Goal: Information Seeking & Learning: Learn about a topic

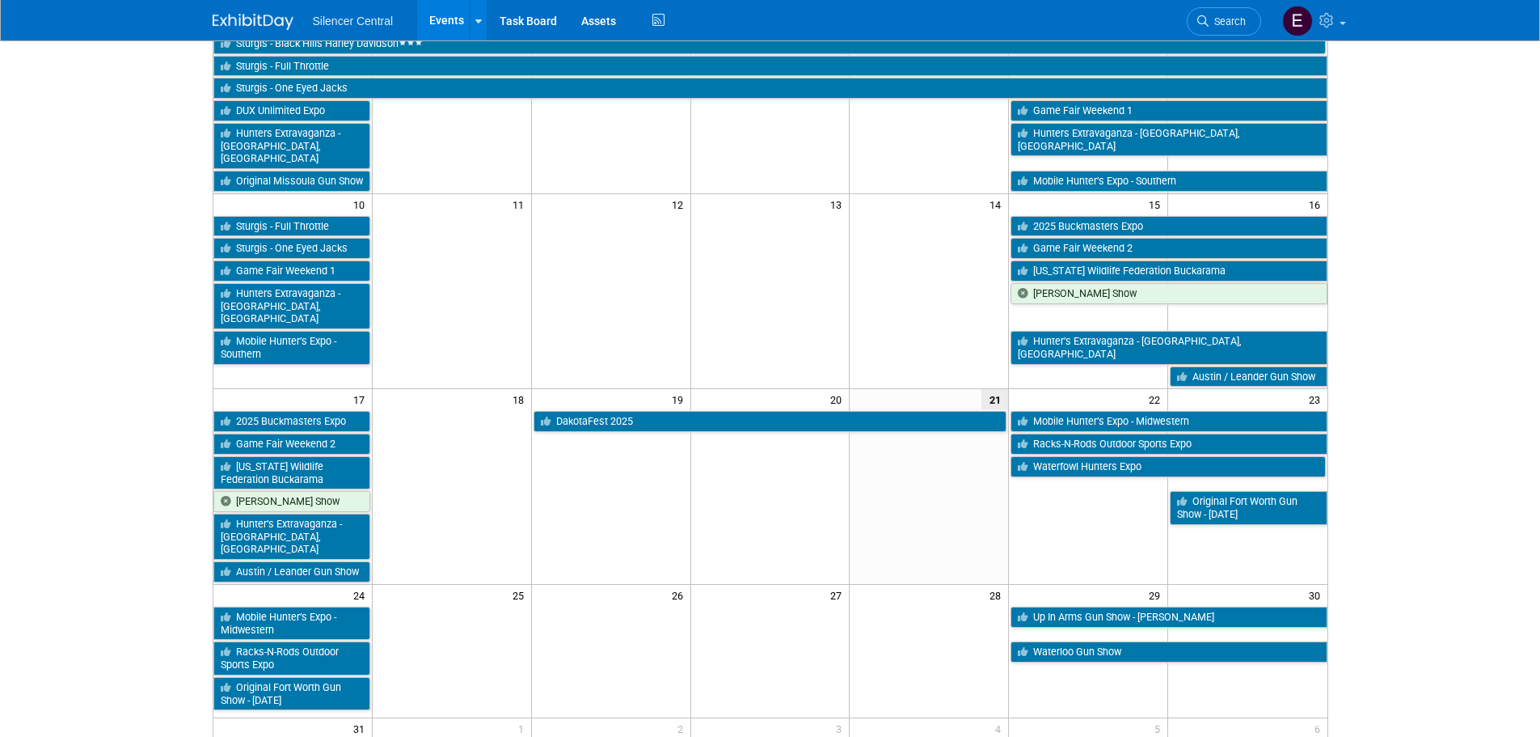
scroll to position [38, 0]
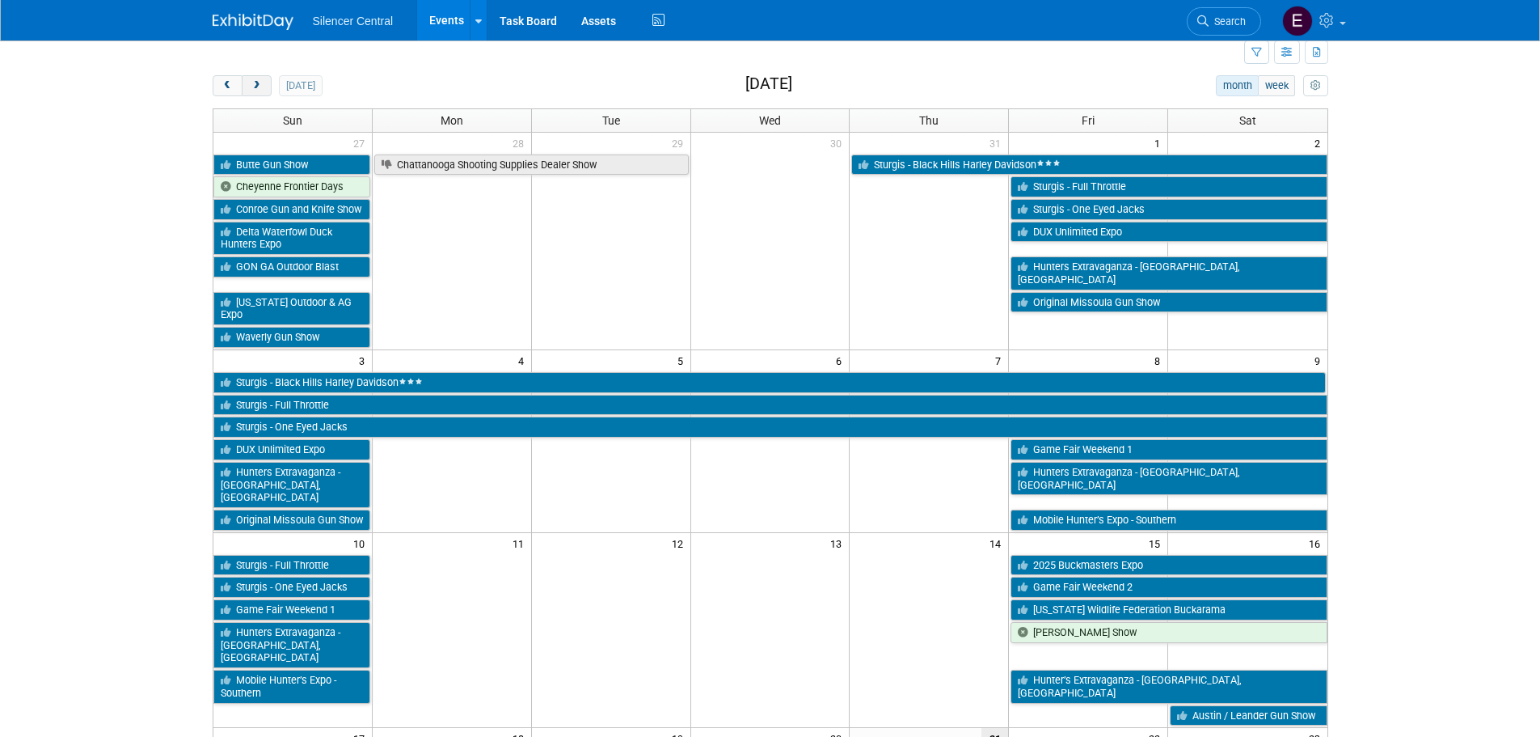
click at [258, 77] on button "next" at bounding box center [257, 85] width 30 height 21
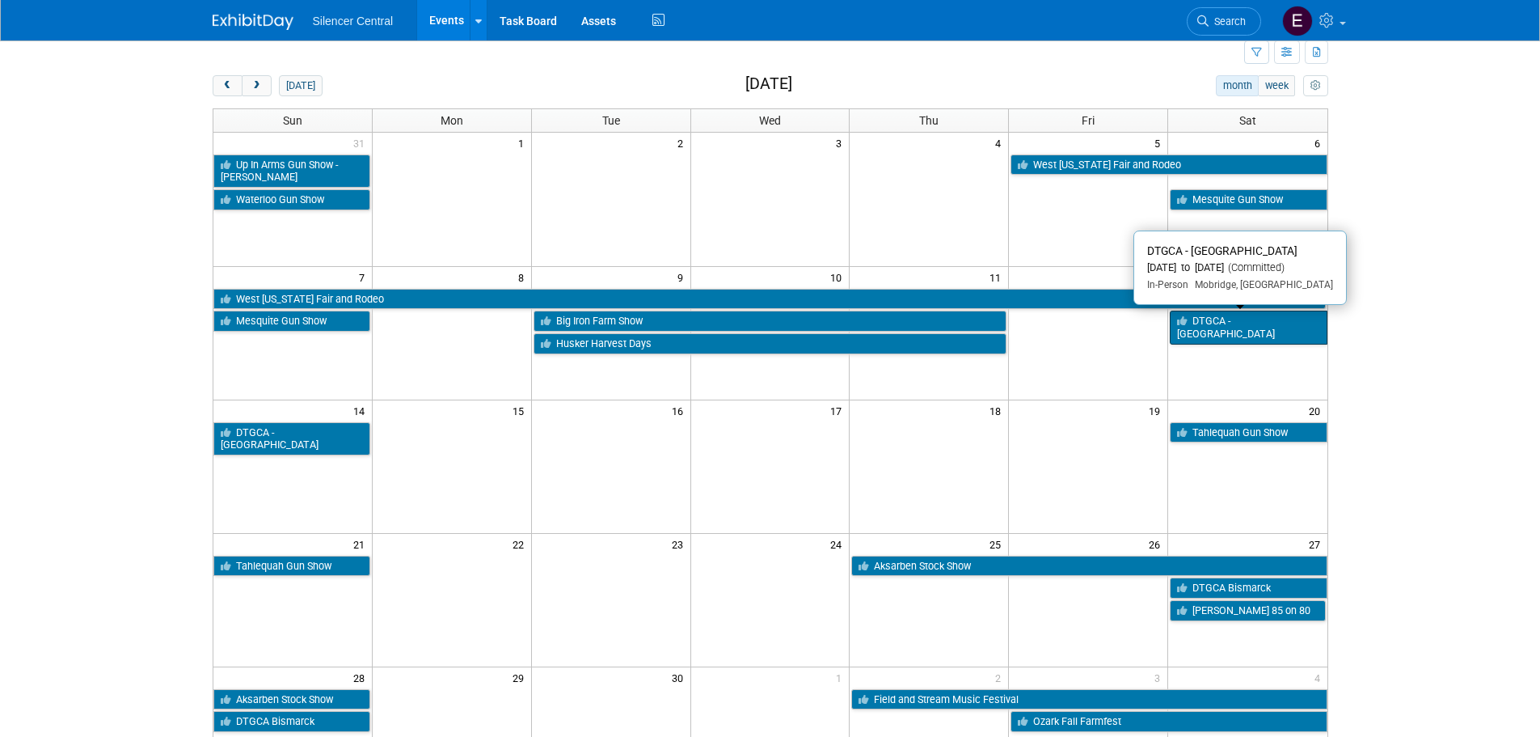
click at [1299, 322] on link "DTGCA - [GEOGRAPHIC_DATA]" at bounding box center [1248, 326] width 157 height 33
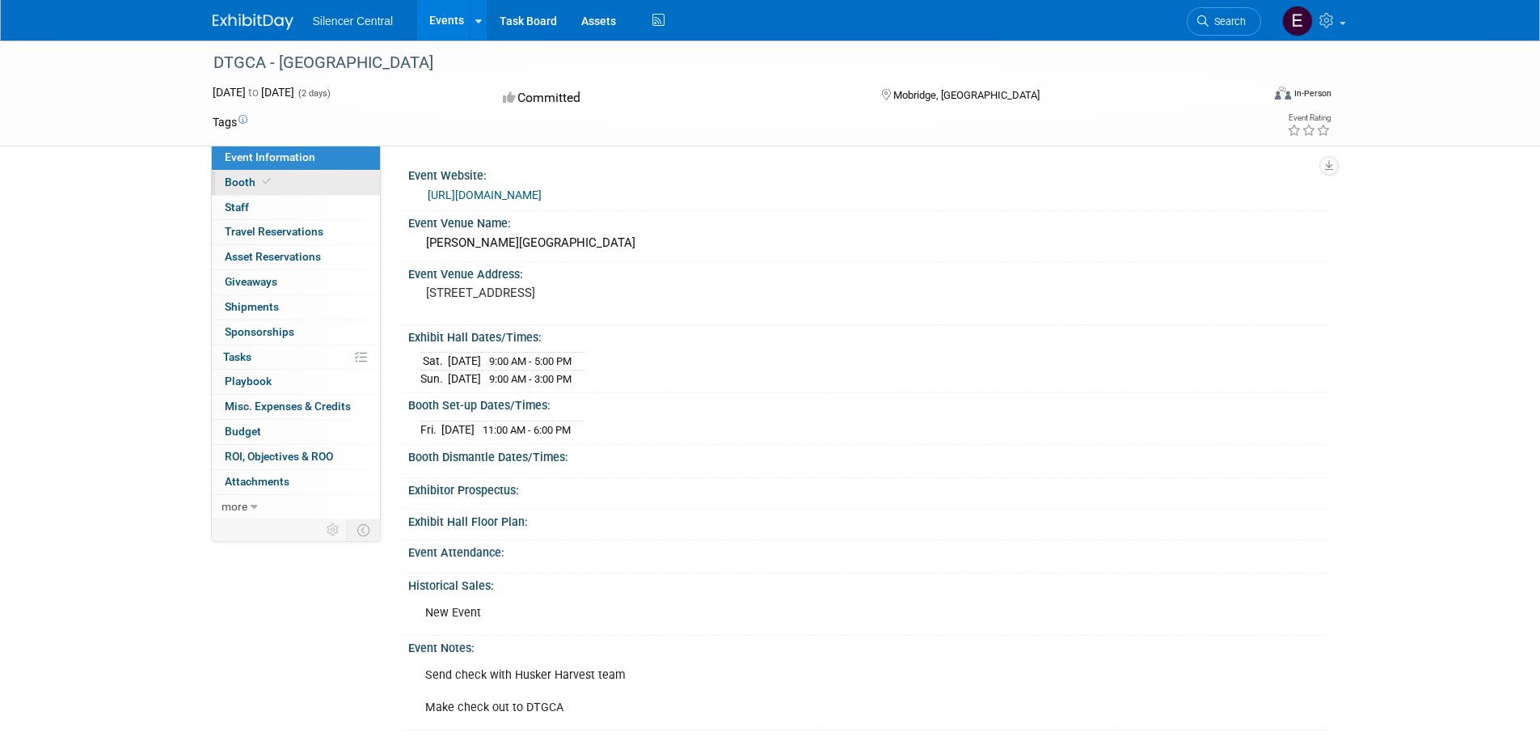
click at [306, 187] on link "Booth" at bounding box center [296, 183] width 168 height 24
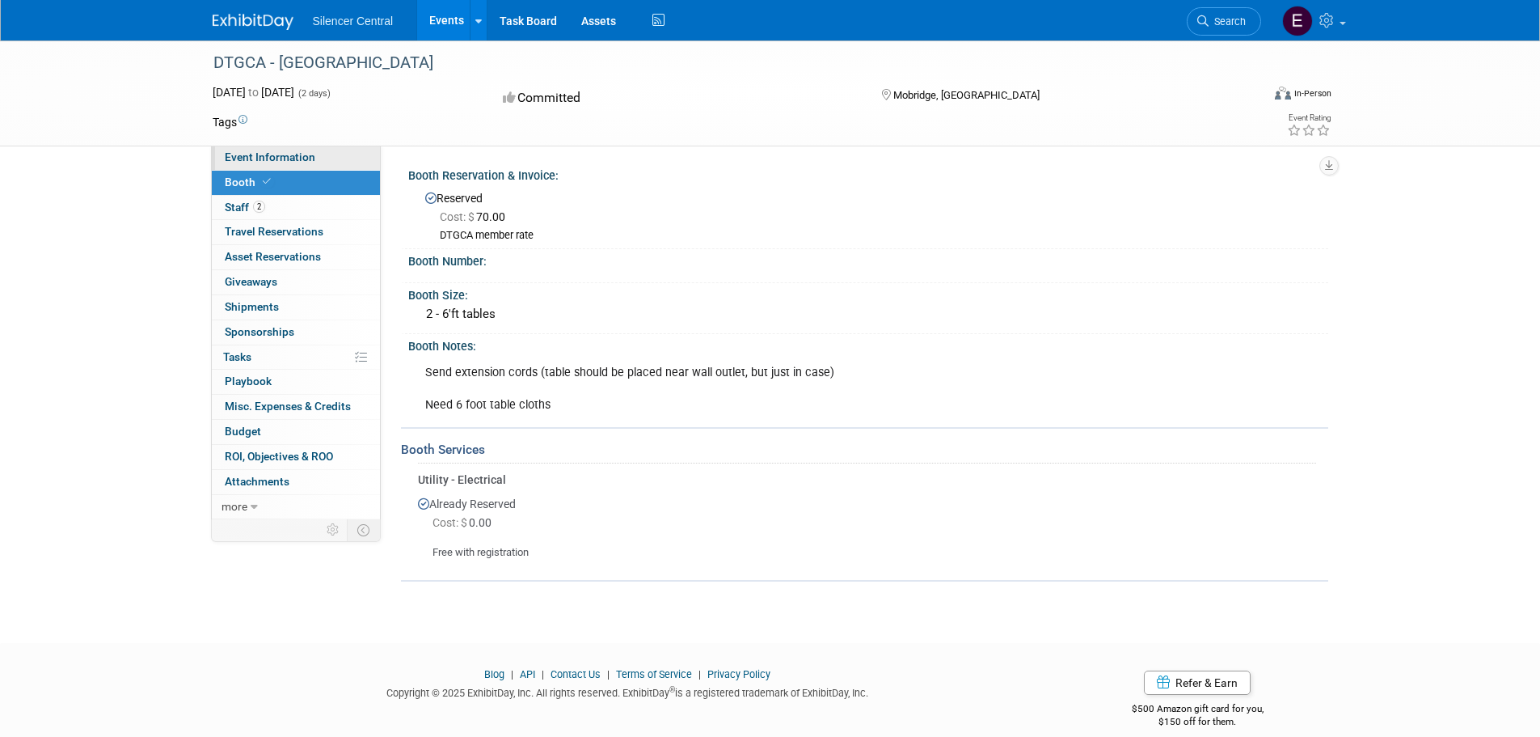
click at [285, 154] on span "Event Information" at bounding box center [270, 156] width 91 height 13
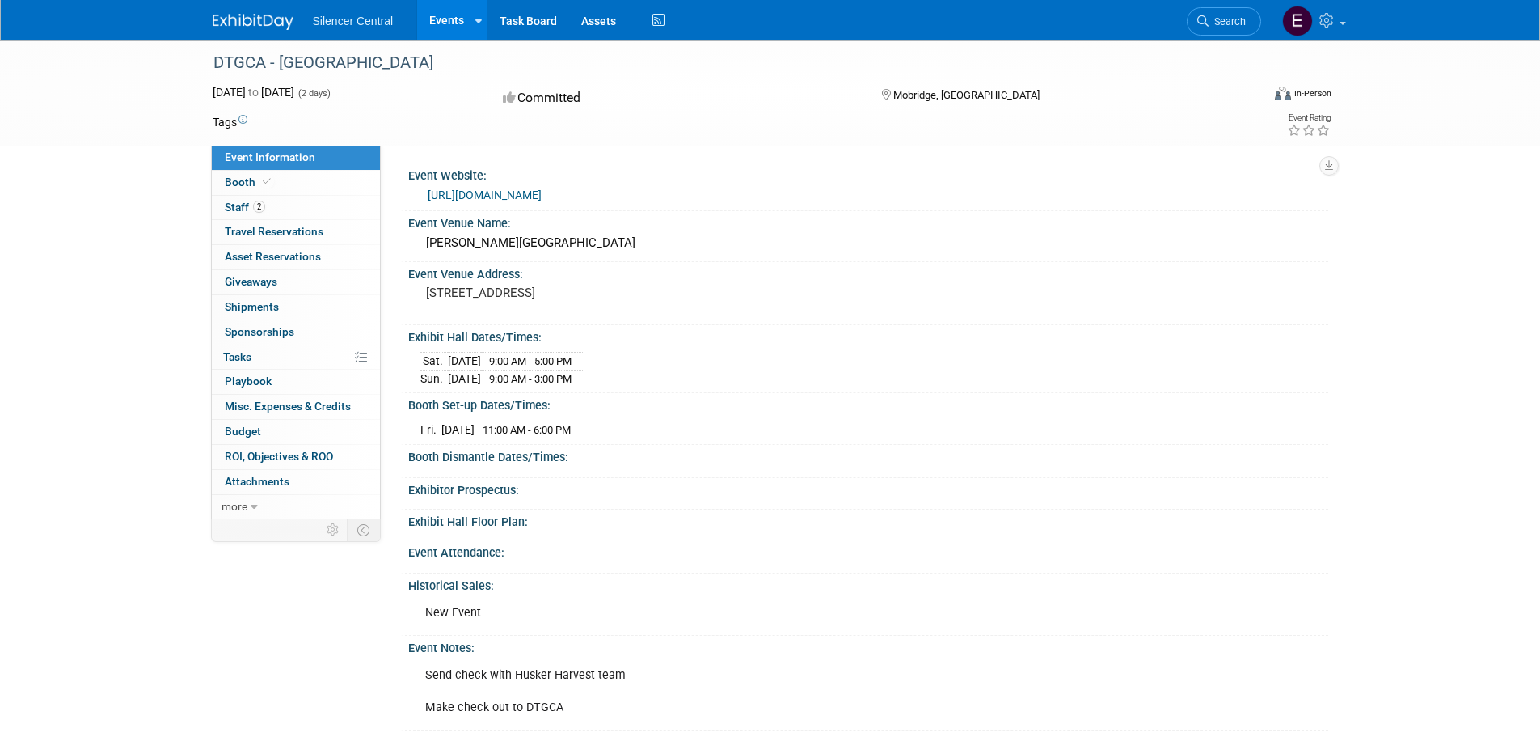
drag, startPoint x: 598, startPoint y: 188, endPoint x: 420, endPoint y: 196, distance: 178.1
click at [420, 196] on div "https://www.dtgca.org/events/" at bounding box center [868, 193] width 896 height 23
copy link "https://www.dtgca.org/events/"
click at [298, 174] on link "Booth" at bounding box center [296, 183] width 168 height 24
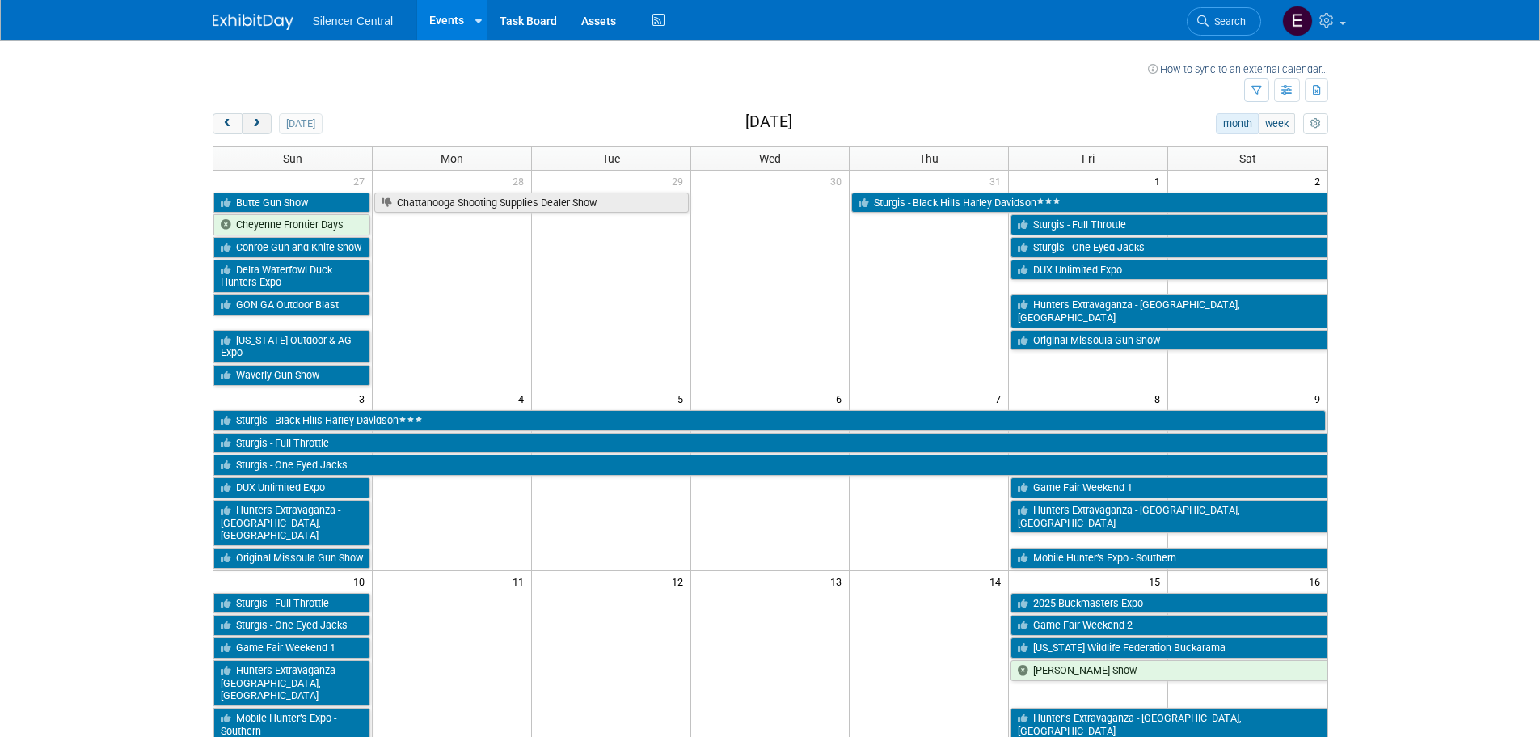
click at [259, 123] on span "next" at bounding box center [257, 124] width 12 height 11
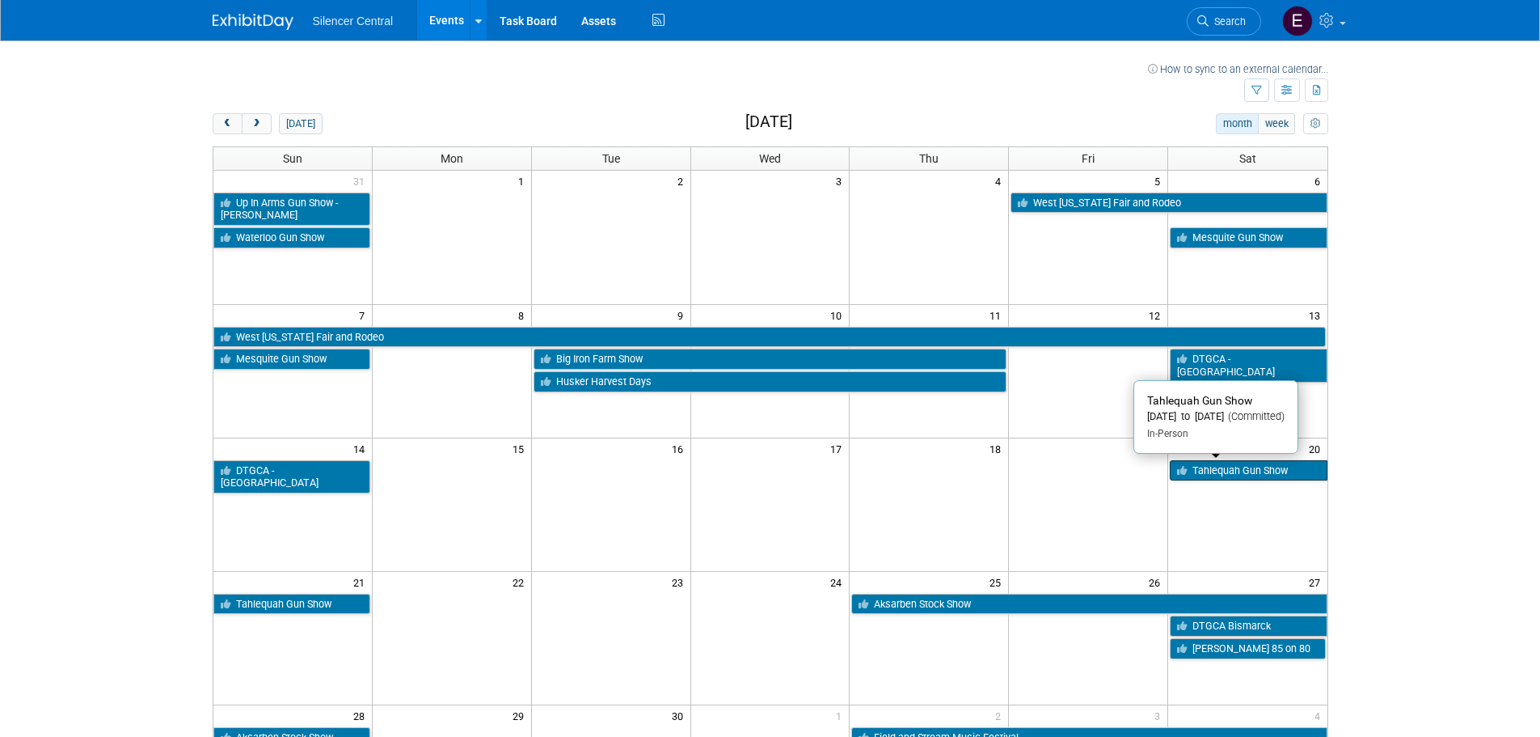
click at [1265, 475] on link "Tahlequah Gun Show" at bounding box center [1248, 470] width 157 height 21
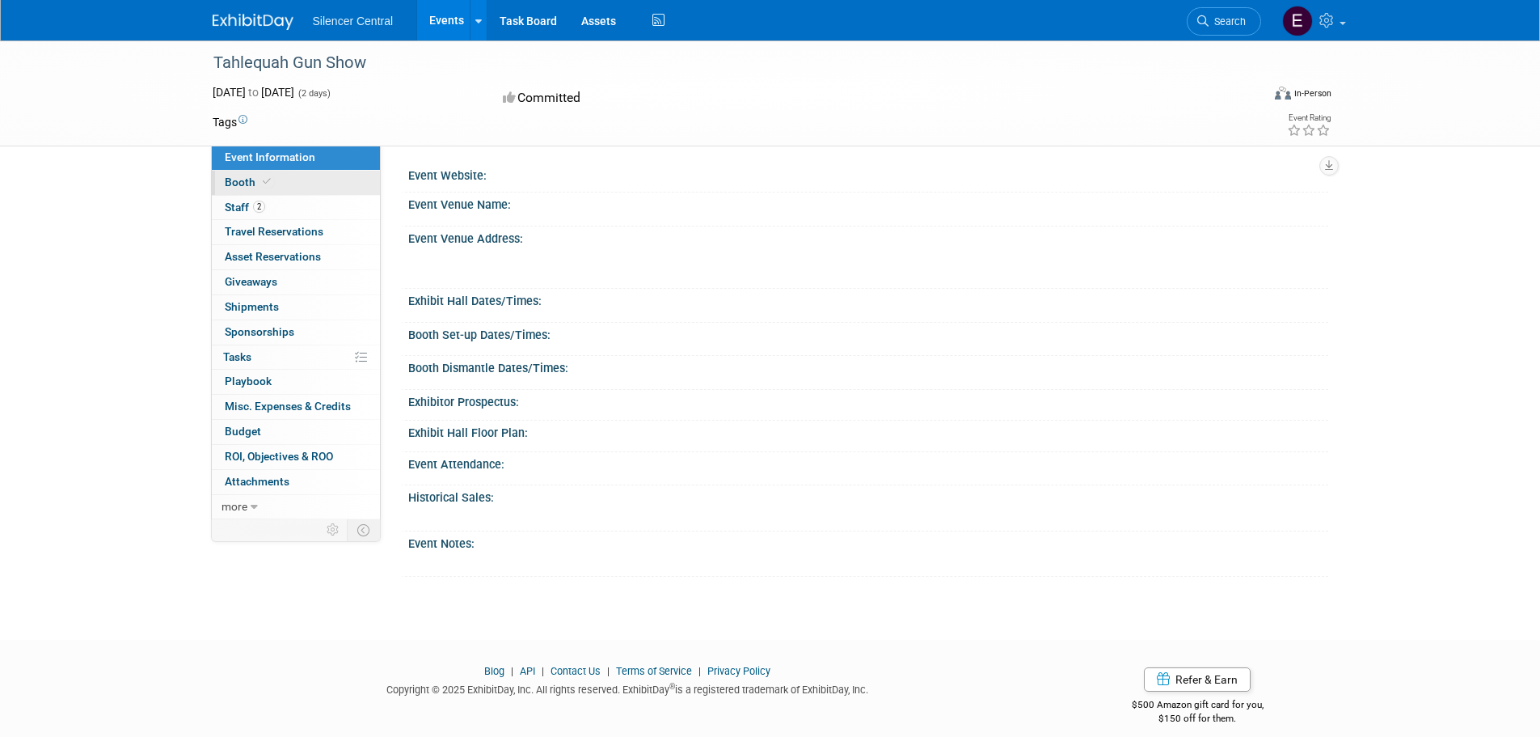
click at [263, 177] on icon at bounding box center [267, 181] width 8 height 9
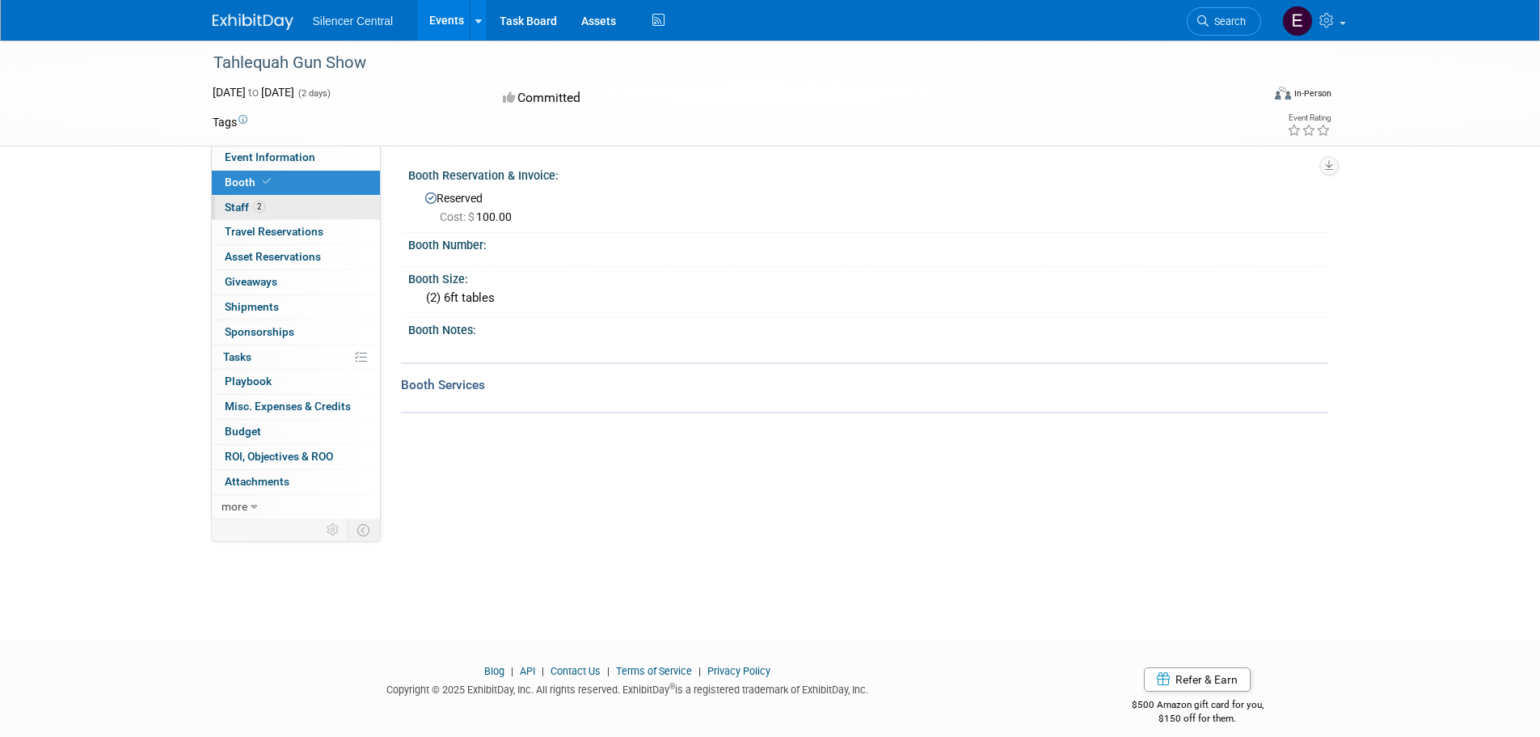
click at [271, 209] on link "2 Staff 2" at bounding box center [296, 208] width 168 height 24
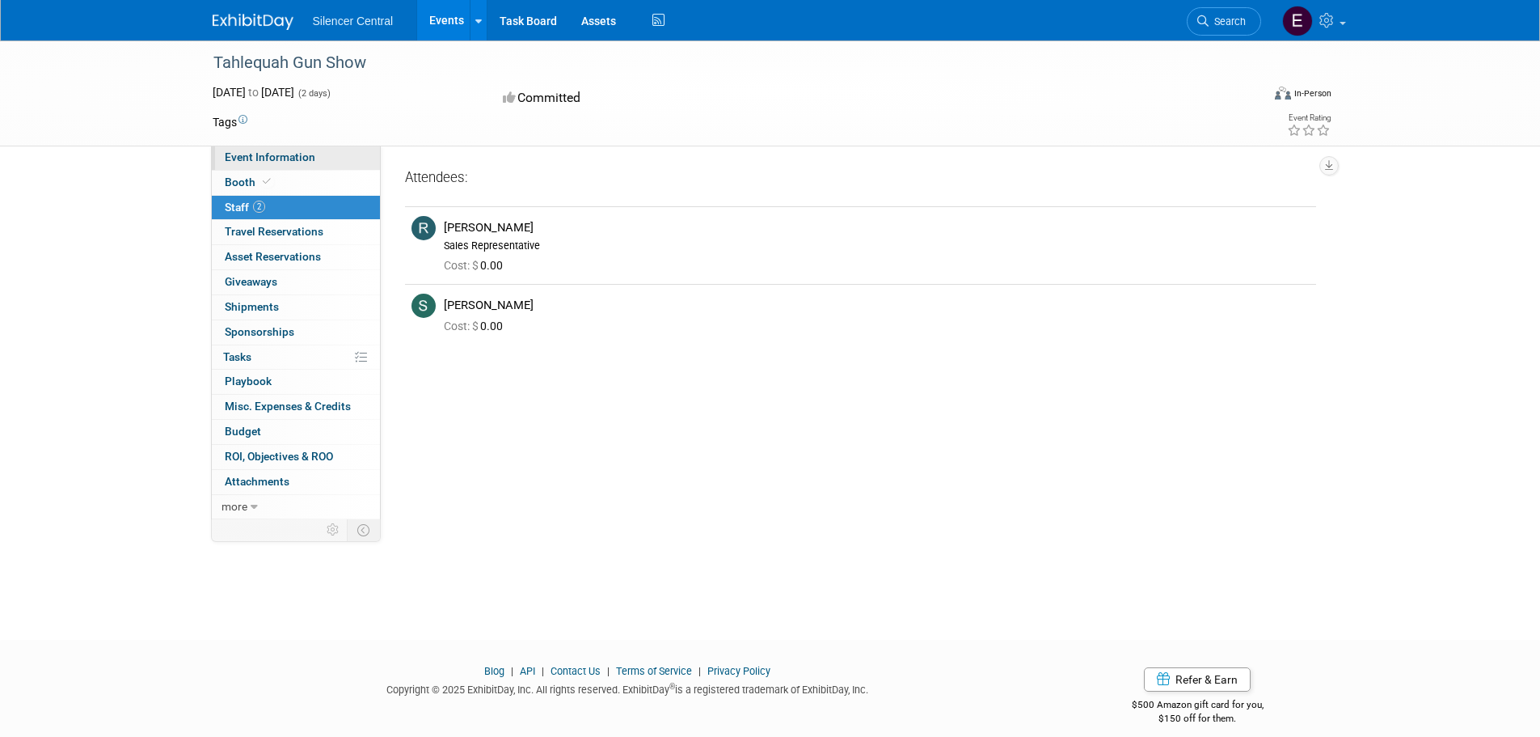
click at [319, 166] on link "Event Information" at bounding box center [296, 158] width 168 height 24
